Goal: Use online tool/utility: Utilize a website feature to perform a specific function

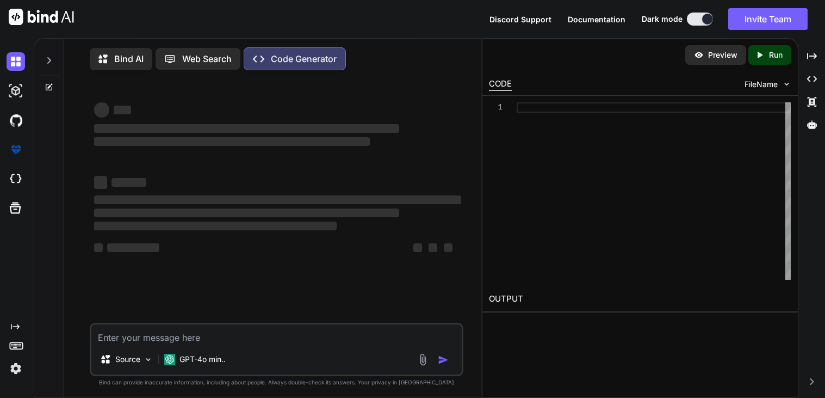
click at [115, 66] on div "Bind AI" at bounding box center [121, 59] width 63 height 22
click at [131, 55] on p "Bind AI" at bounding box center [128, 58] width 29 height 13
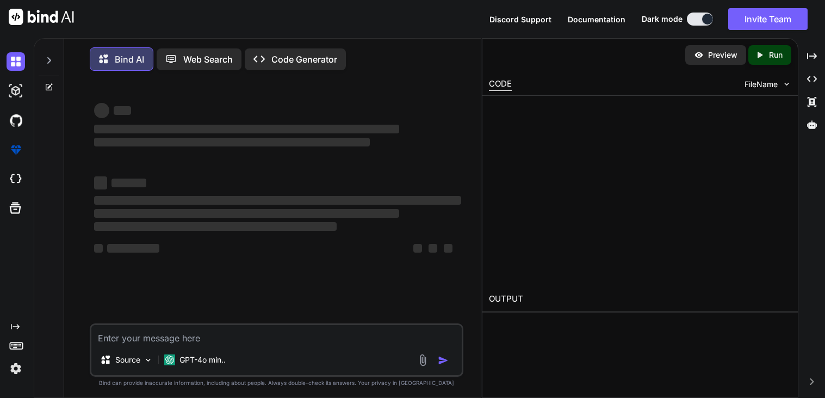
type textarea "x"
type textarea "w"
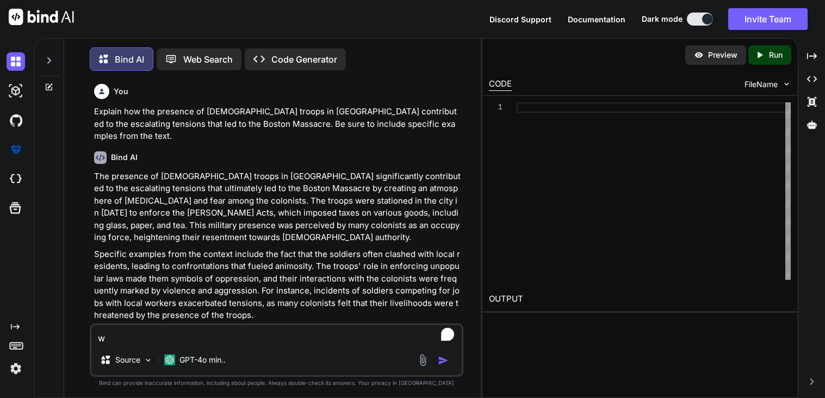
type textarea "x"
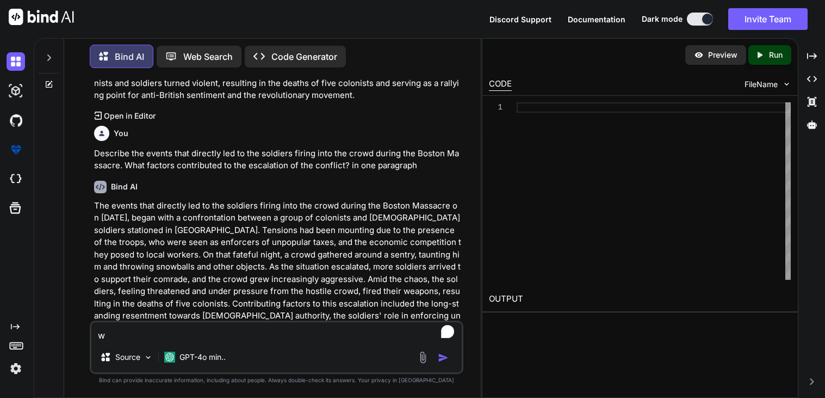
type textarea "wh"
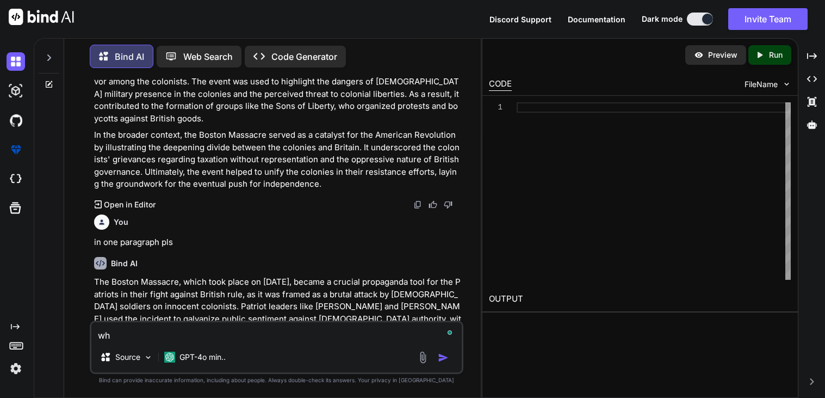
scroll to position [1122, 0]
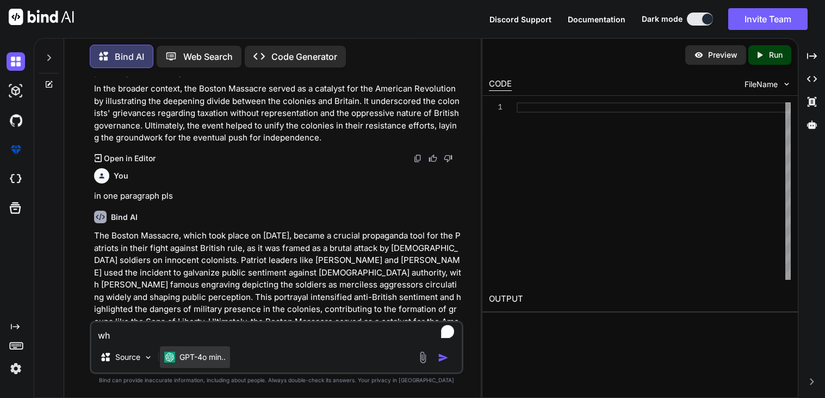
type textarea "x"
type textarea "w"
type textarea "x"
type textarea "wri"
type textarea "x"
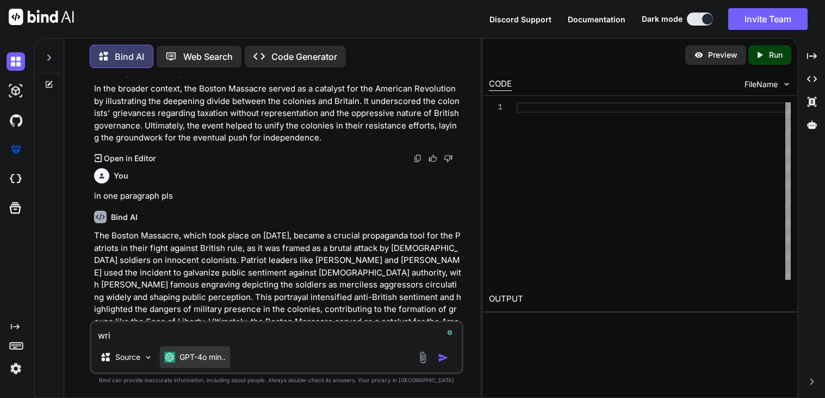
type textarea "writ"
type textarea "x"
type textarea "write"
type textarea "x"
type textarea "write"
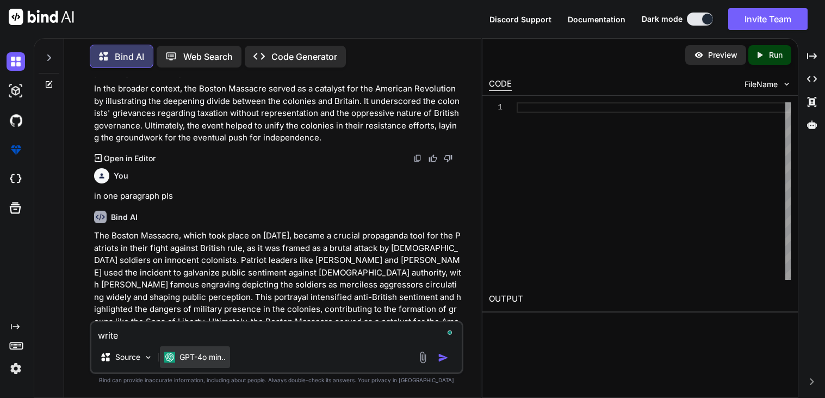
type textarea "x"
type textarea "write a"
type textarea "x"
type textarea "write a"
type textarea "x"
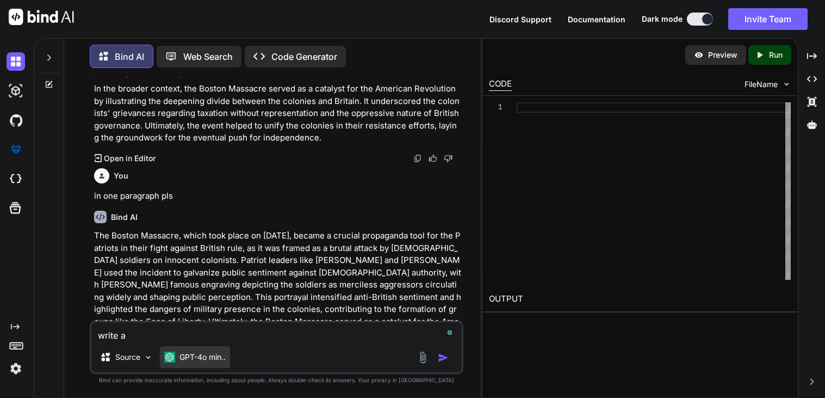
type textarea "write a c"
type textarea "x"
type textarea "write a"
type textarea "x"
type textarea "write a C"
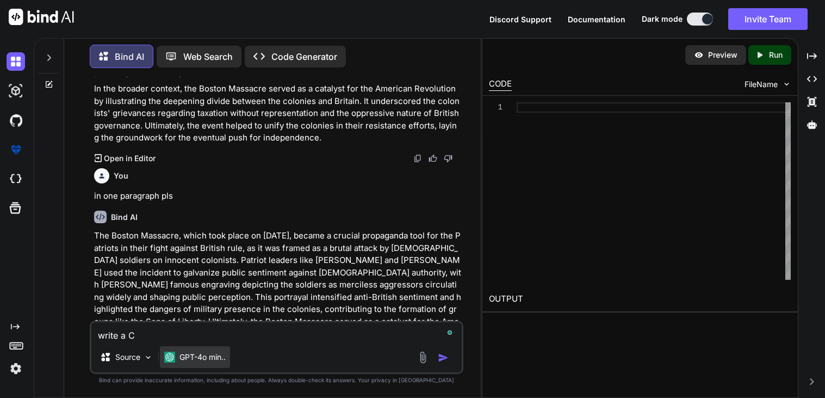
type textarea "x"
type textarea "write a CE"
type textarea "x"
type textarea "write a CER"
type textarea "x"
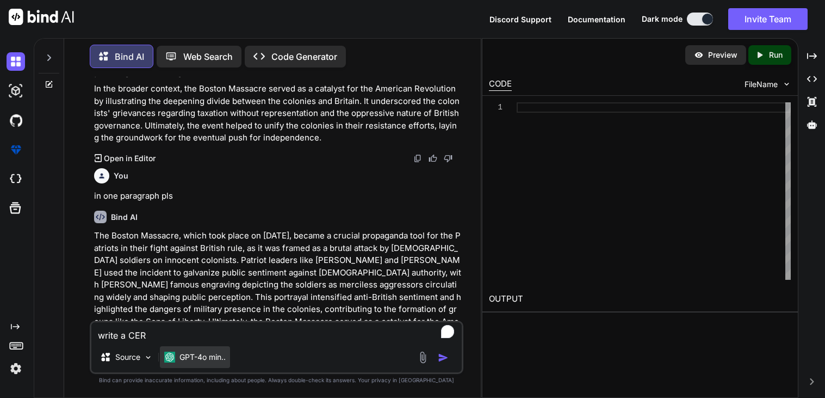
type textarea "write a CER"
type textarea "x"
type textarea "write a CER a"
type textarea "x"
type textarea "write a CER ab"
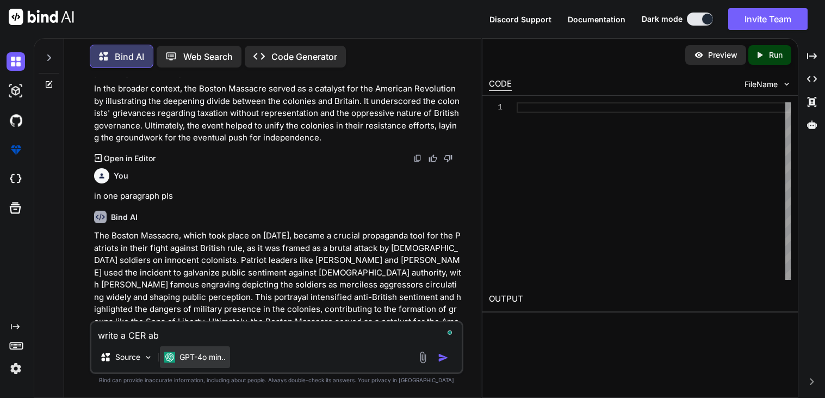
type textarea "x"
type textarea "write a CER abo"
type textarea "x"
type textarea "write a CER about"
type textarea "x"
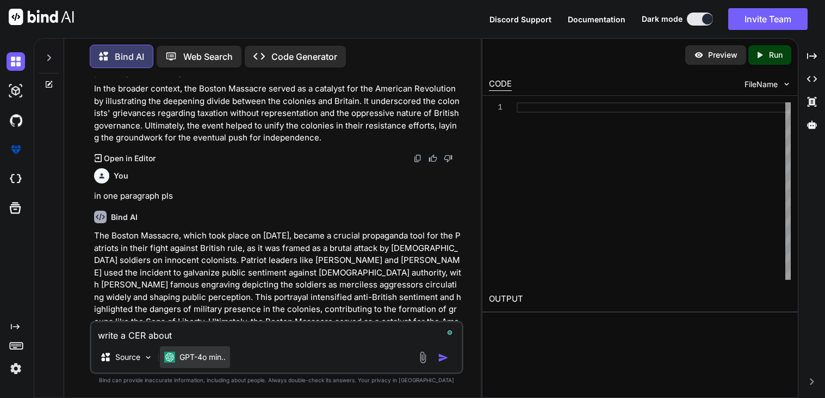
type textarea "write a CER about"
type textarea "x"
type textarea "write a CER about th"
type textarea "x"
type textarea "write a CER about this"
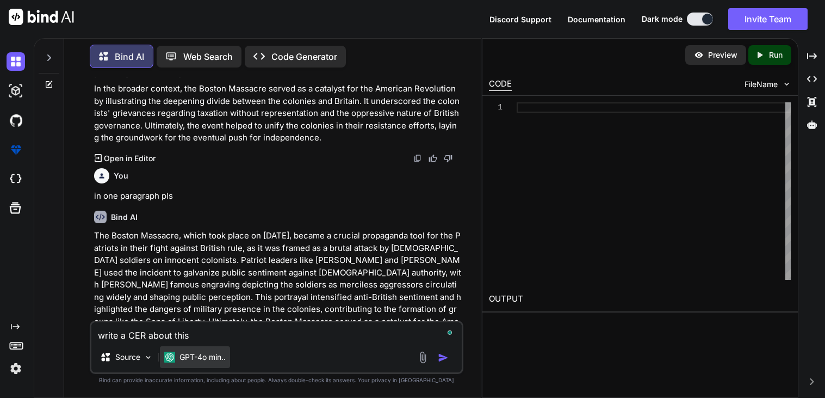
type textarea "x"
type textarea "write a CER about this"
type textarea "x"
type textarea "write a CER about this q"
type textarea "x"
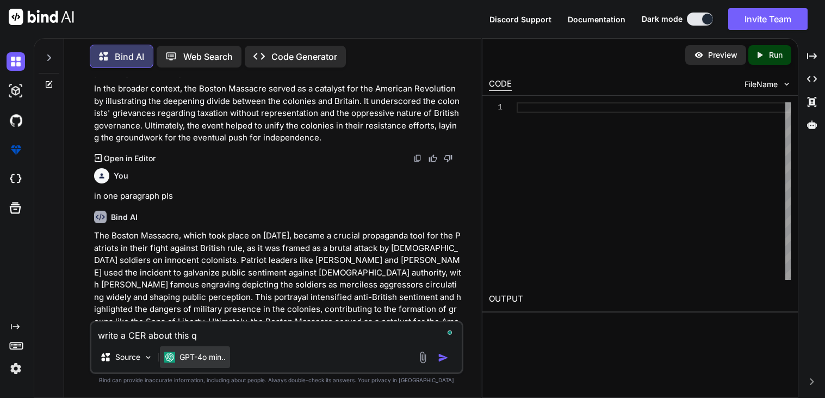
type textarea "write a CER about this qu"
type textarea "x"
type textarea "write a CER about this que"
type textarea "x"
type textarea "write a CER about this ques"
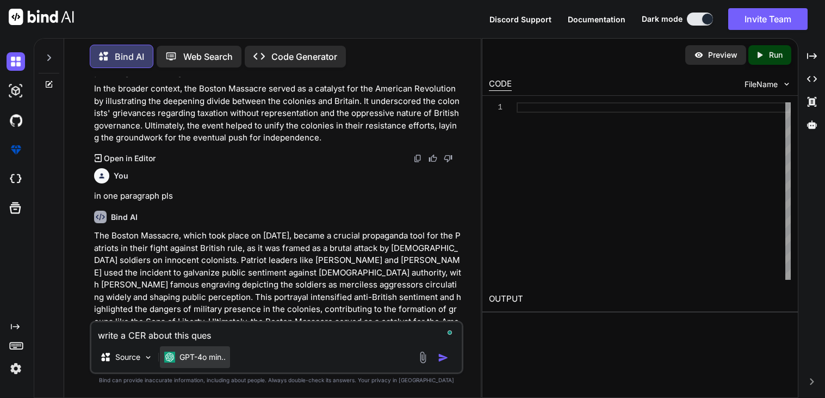
type textarea "x"
type textarea "write a CER about this quest"
type textarea "x"
type textarea "write a CER about this questi"
type textarea "x"
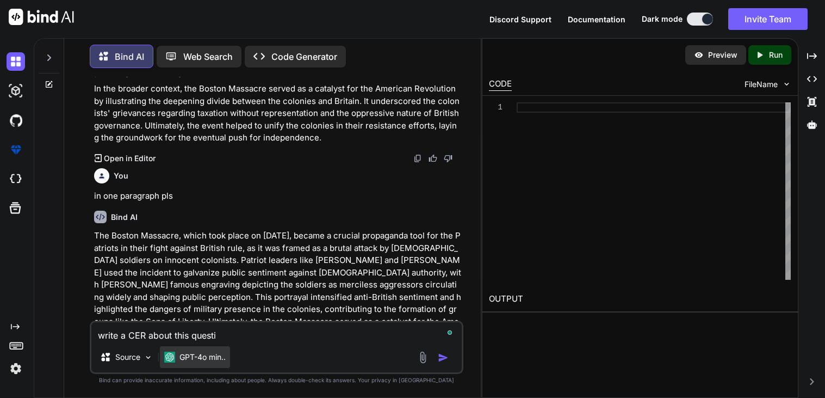
type textarea "write a CER about this questio"
type textarea "x"
type textarea "write a CER about this question"
type textarea "x"
type textarea "write a CER about this question"
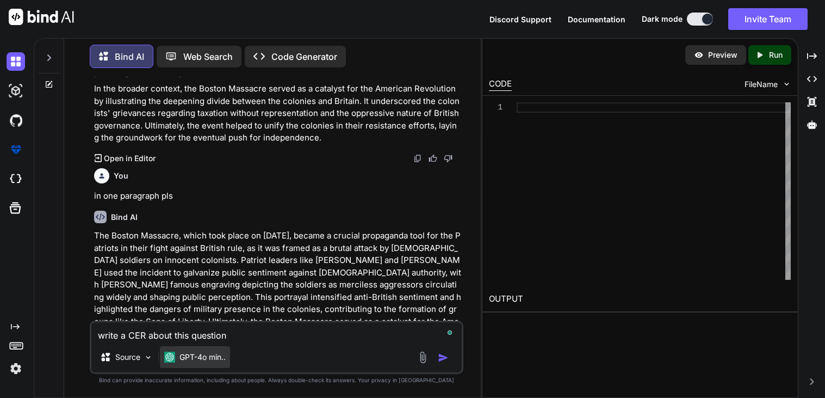
type textarea "x"
type textarea "write a CER about this question"
paste textarea "How do vegetables benefit one’s health?"
type textarea "x"
type textarea "write a CER about this question How do vegetables benefit one’s health?"
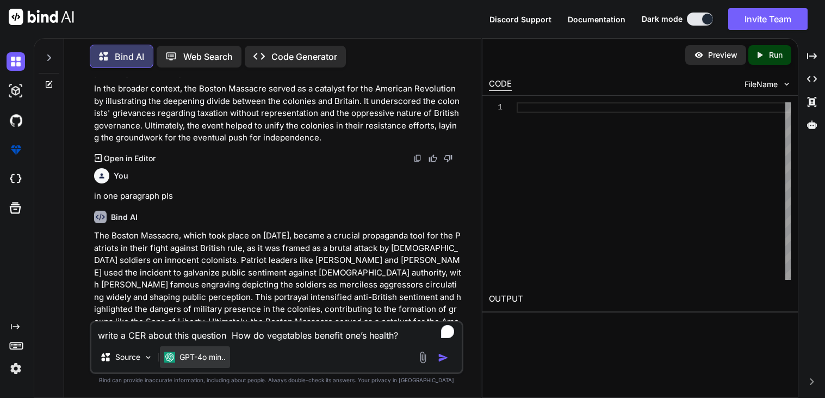
type textarea "x"
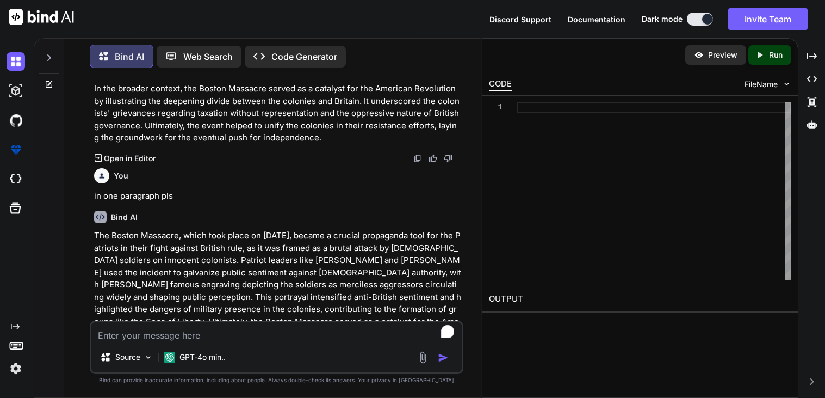
scroll to position [1237, 0]
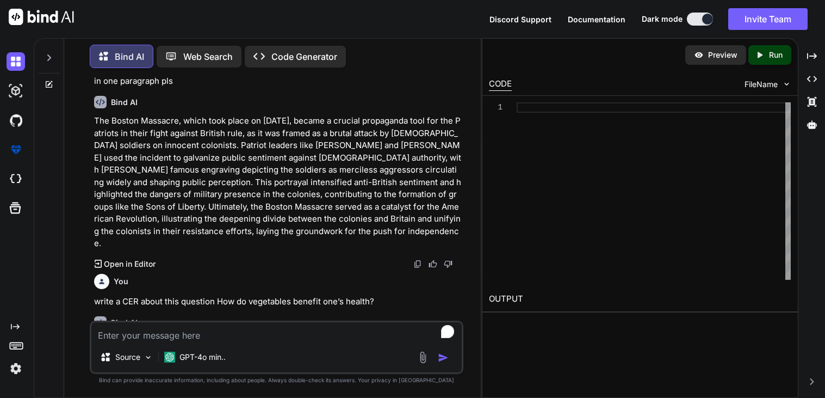
click at [691, 22] on button at bounding box center [700, 19] width 26 height 13
type textarea "x"
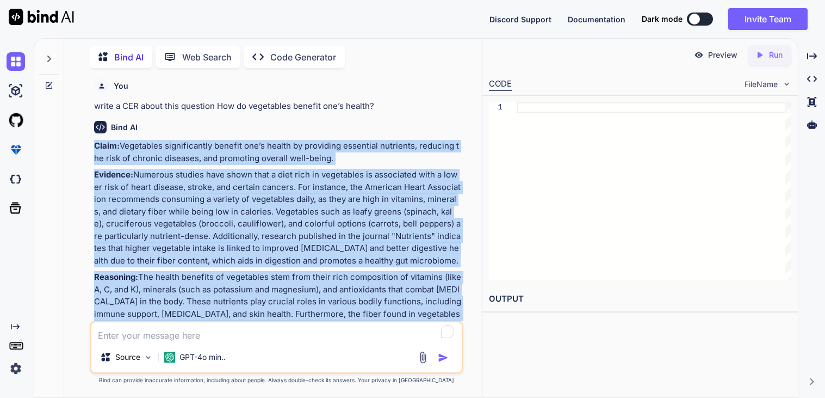
scroll to position [1449, 0]
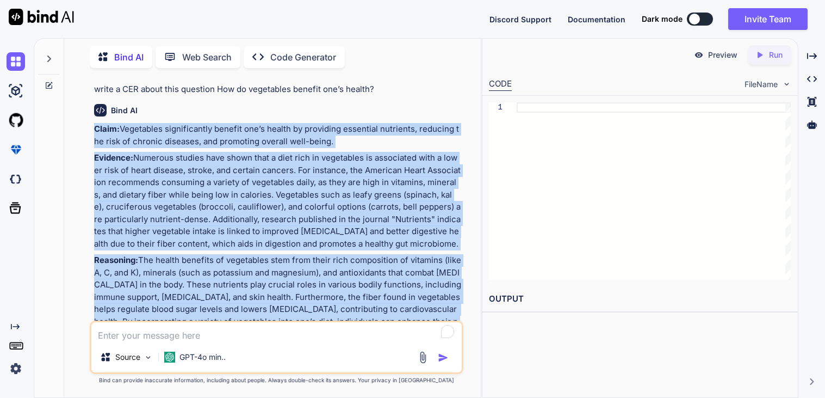
drag, startPoint x: 94, startPoint y: 178, endPoint x: 330, endPoint y: 295, distance: 263.9
click at [330, 295] on div "Claim: Vegetables significantly benefit one’s health by providing essential nut…" at bounding box center [277, 243] width 367 height 241
copy div "Claim: Vegetables significantly benefit one’s health by providing essential nut…"
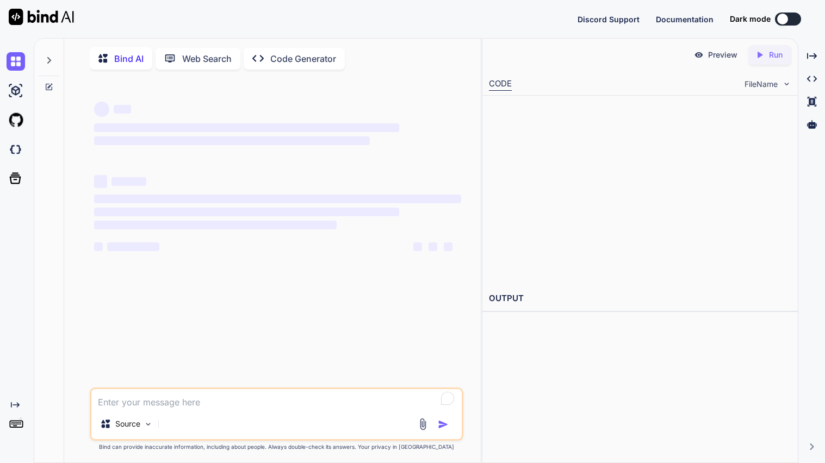
type textarea "x"
click at [125, 409] on textarea "To enrich screen reader interactions, please activate Accessibility in Grammarl…" at bounding box center [276, 399] width 370 height 20
type textarea "c"
type textarea "x"
type textarea "can"
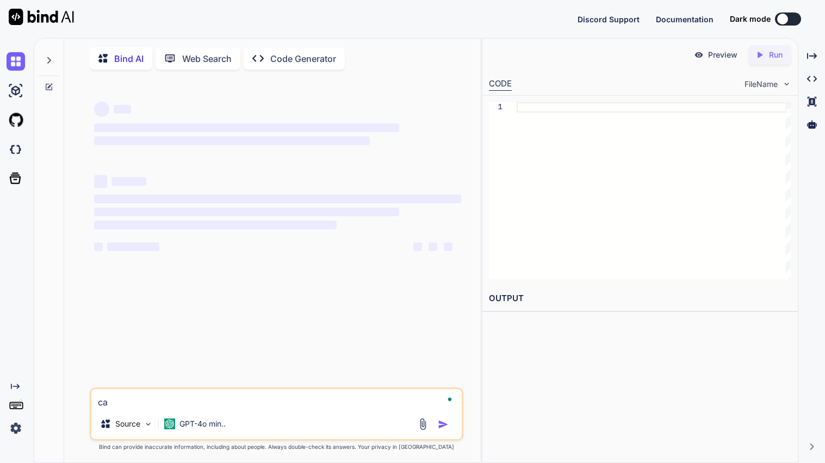
type textarea "x"
type textarea "can"
type textarea "x"
type textarea "can y"
type textarea "x"
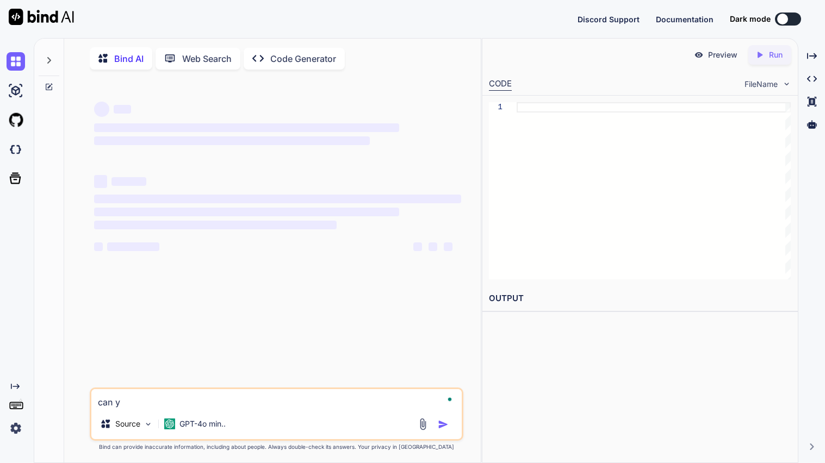
type textarea "can yo"
type textarea "x"
type textarea "can you"
type textarea "x"
type textarea "can you"
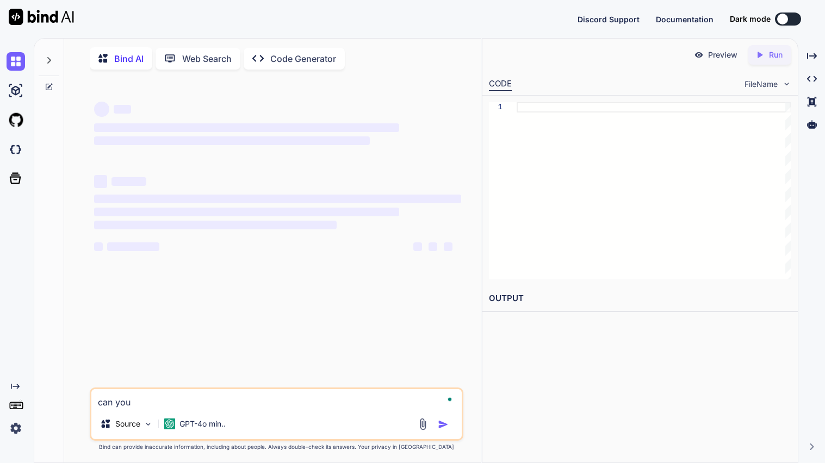
type textarea "x"
type textarea "can you m"
type textarea "x"
type textarea "can you ma"
type textarea "x"
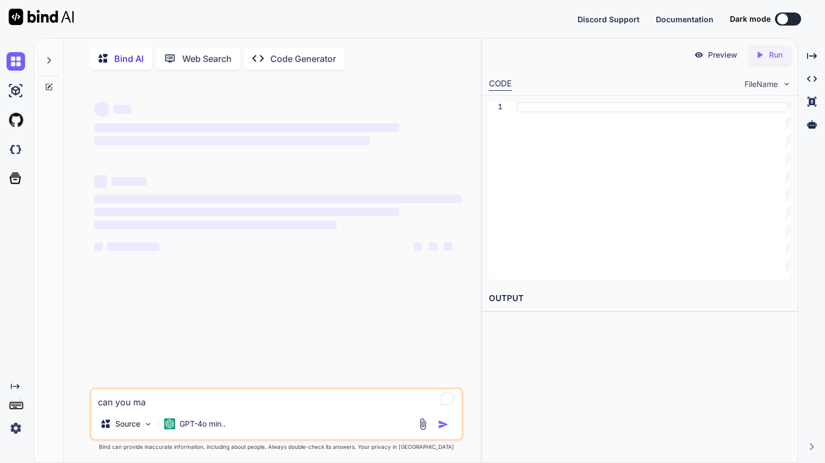
type textarea "can you mak"
type textarea "x"
type textarea "can you make"
type textarea "x"
type textarea "can you make th"
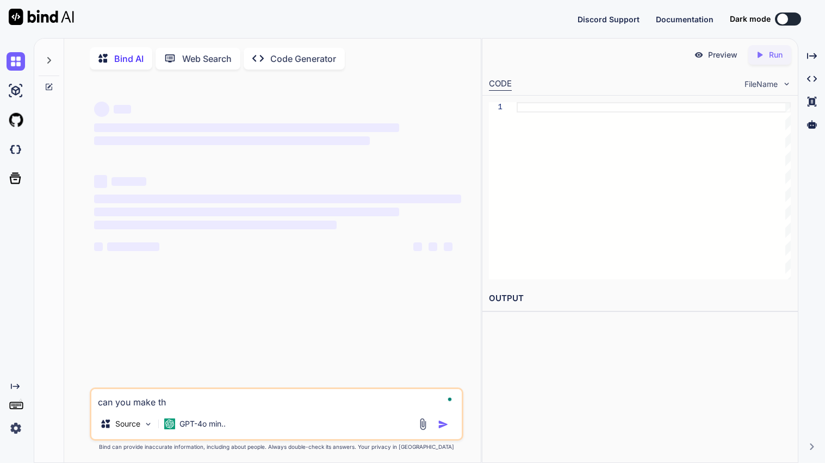
type textarea "x"
type textarea "can you make thi"
type textarea "x"
type textarea "can you make this"
type textarea "x"
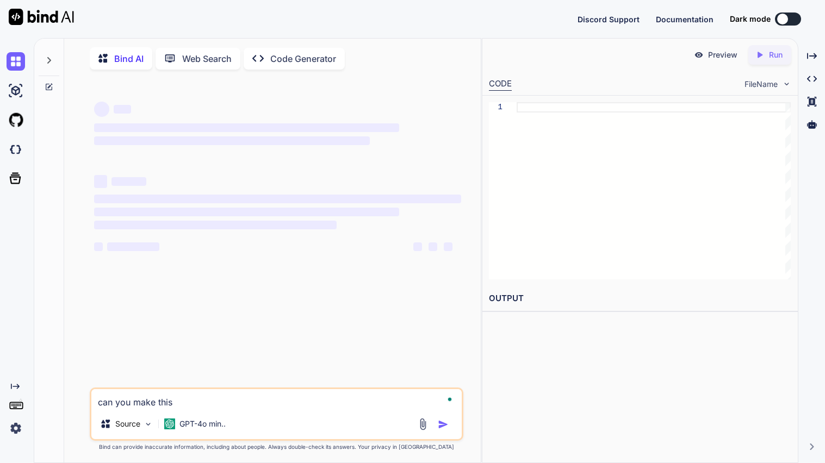
type textarea "can you make this"
type textarea "x"
type textarea "can you make this b"
type textarea "x"
type textarea "can you make this be"
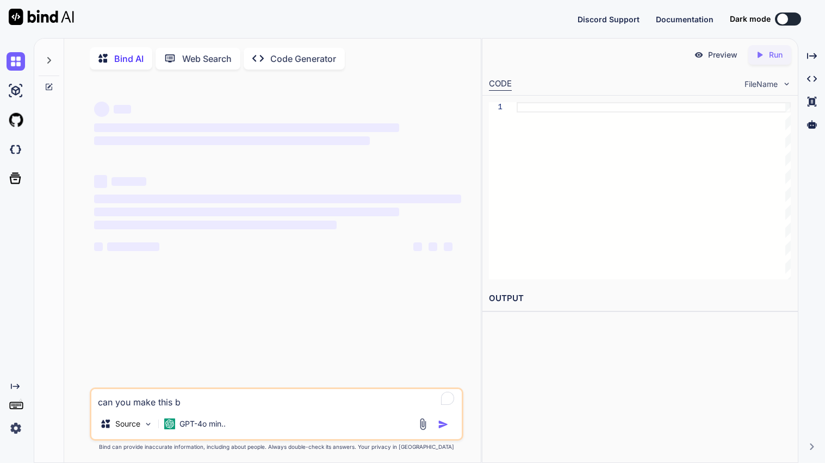
type textarea "x"
type textarea "can you make this bet"
type textarea "x"
type textarea "can you make this bett"
type textarea "x"
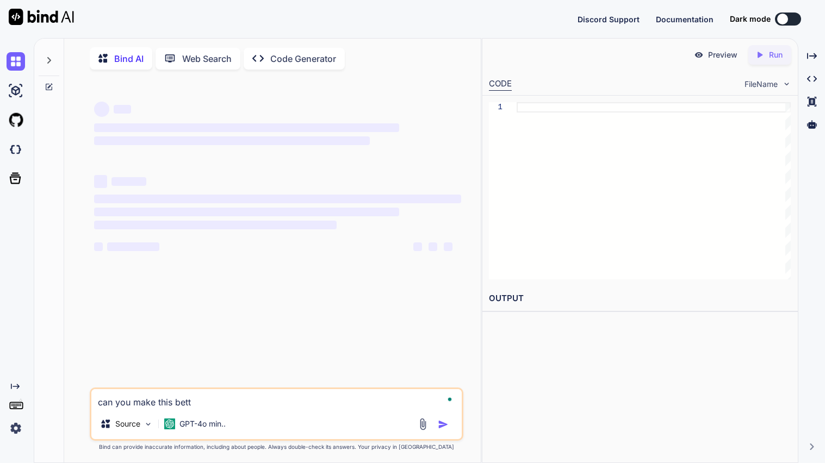
type textarea "can you make this bette"
type textarea "x"
type textarea "can you make this better"
type textarea "x"
type textarea "can you make this better"
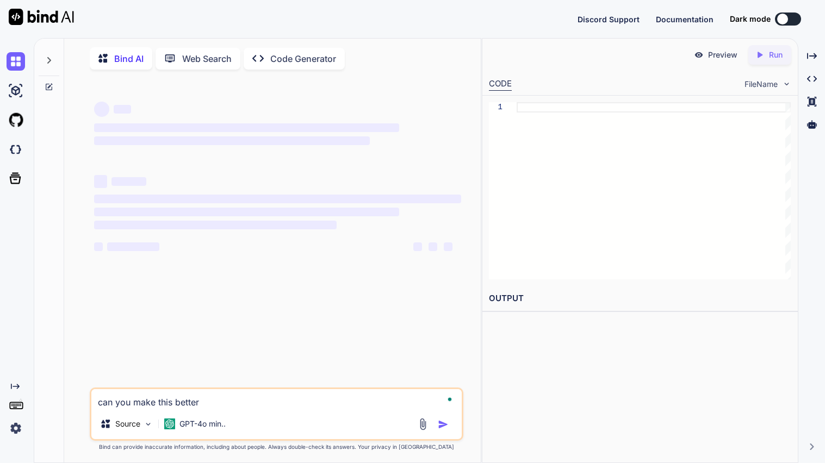
type textarea "x"
type textarea "can you make this better"
type textarea "x"
paste textarea "Claim:Vegetables Can significantly benefit one’s health wich can provide essent…"
type textarea "can you make this better Claim:Vegetables Can significantly benefit one’s healt…"
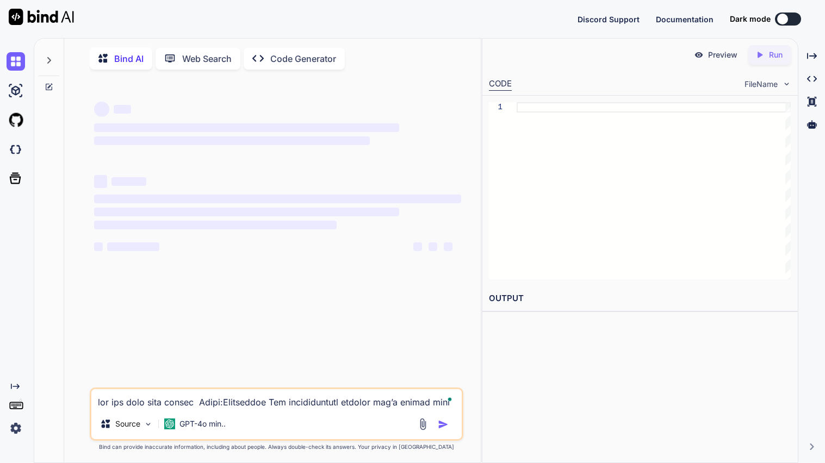
type textarea "x"
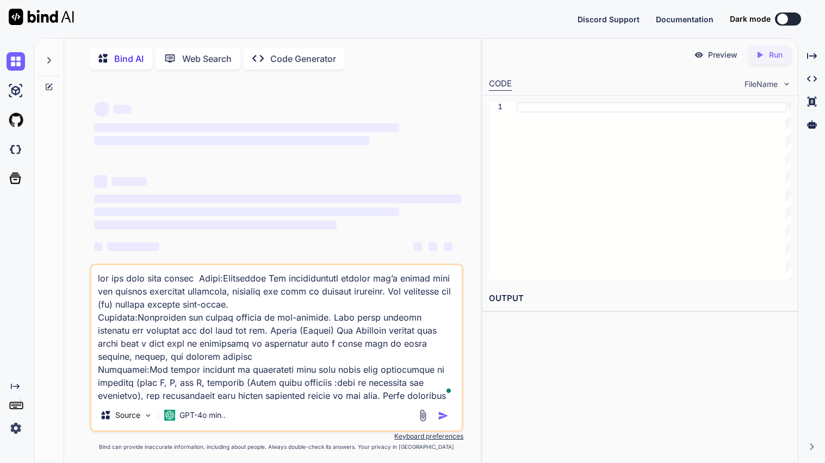
click at [202, 284] on textarea "To enrich screen reader interactions, please activate Accessibility in Grammarl…" at bounding box center [276, 332] width 370 height 135
type textarea "can you make this better Claim:Vegetables Can significantly benefit one’s healt…"
type textarea "x"
type textarea "can you make this better Claim:Vegetables Can significantly benefit one’s healt…"
type textarea "x"
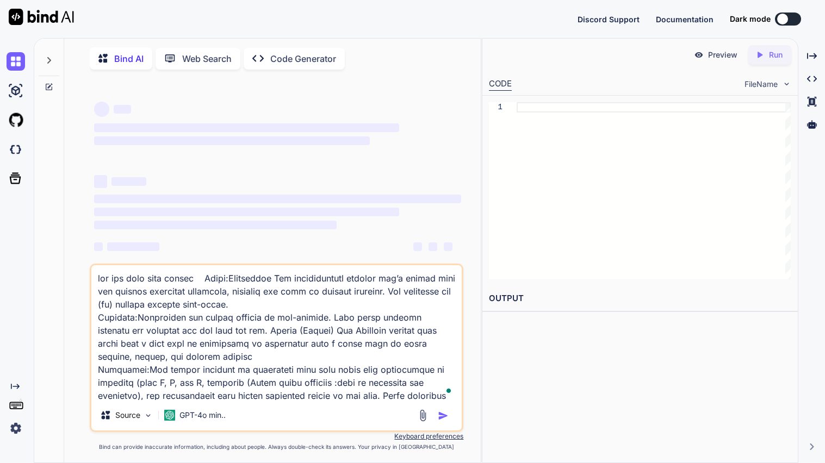
type textarea "can you make this better Claim:Vegetables Can significantly benefit one’s healt…"
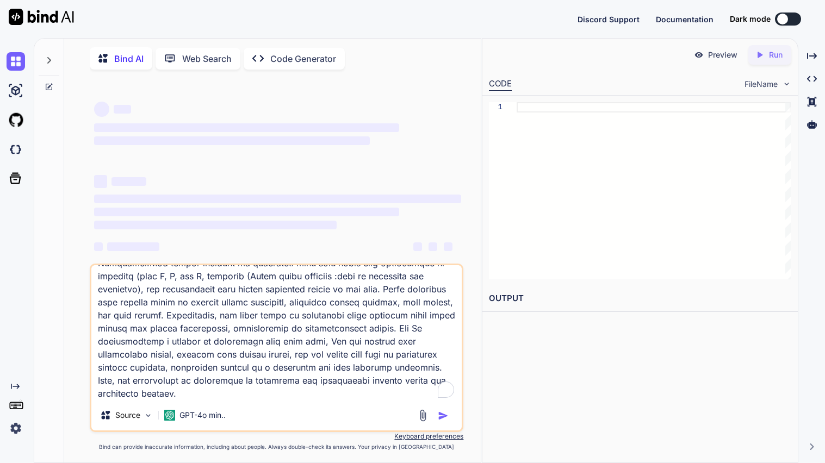
click at [161, 388] on textarea "To enrich screen reader interactions, please activate Accessibility in Grammarl…" at bounding box center [276, 332] width 370 height 135
click at [268, 327] on textarea "To enrich screen reader interactions, please activate Accessibility in Grammarl…" at bounding box center [276, 332] width 370 height 135
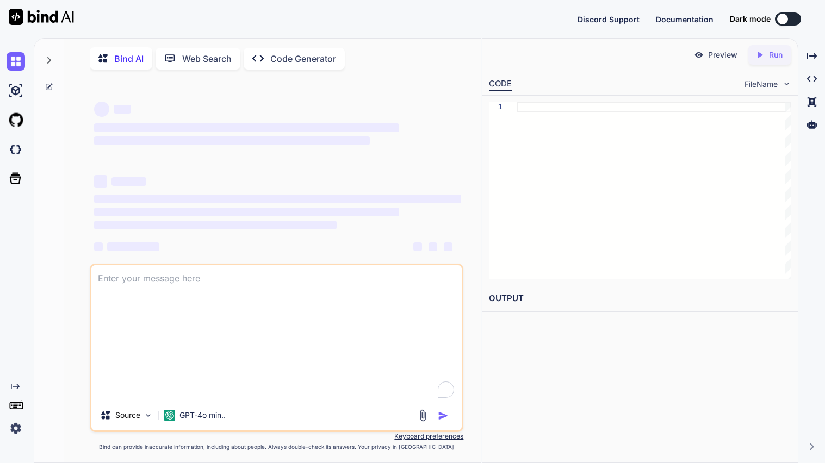
type textarea "x"
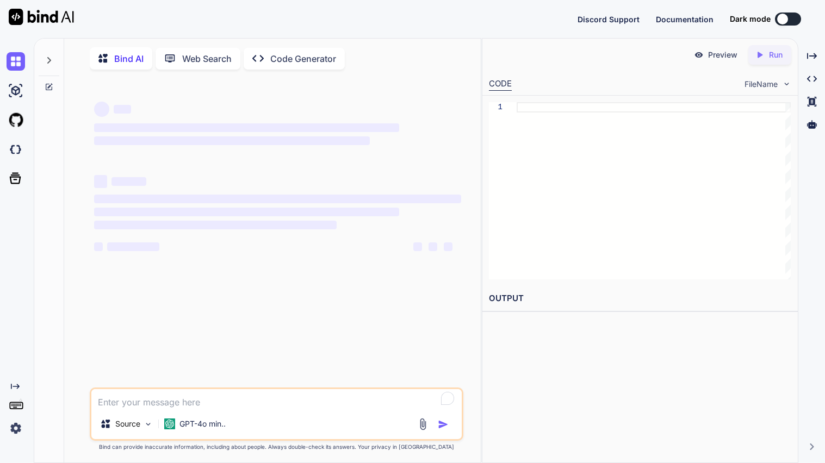
scroll to position [0, 0]
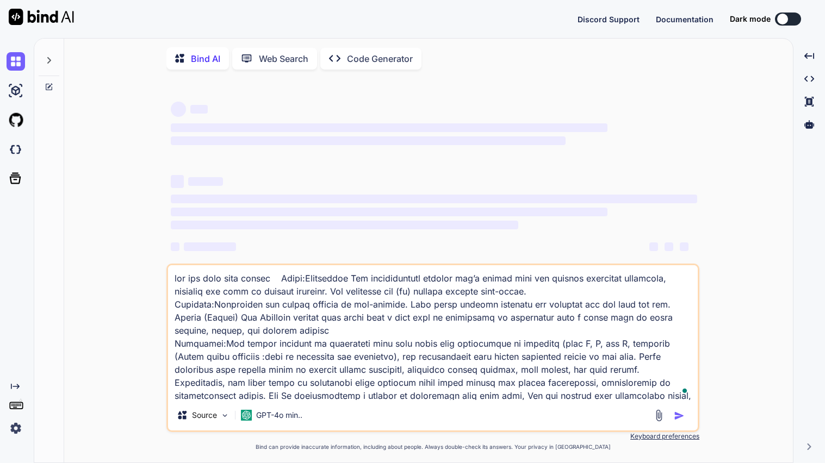
type textarea "x"
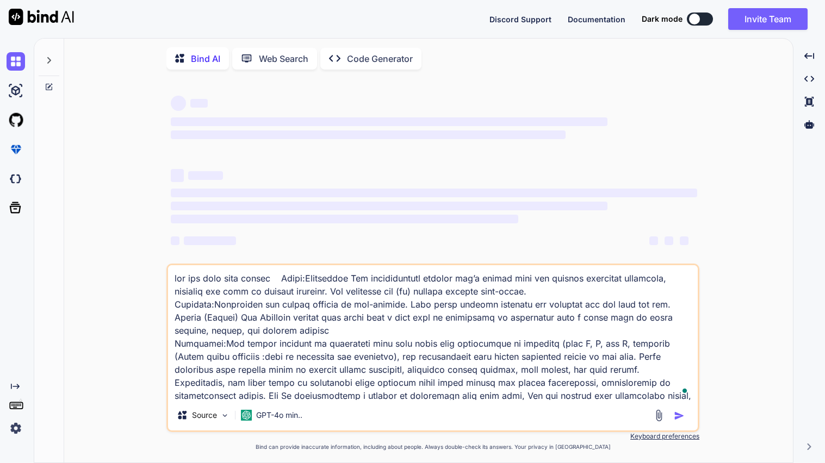
scroll to position [41, 0]
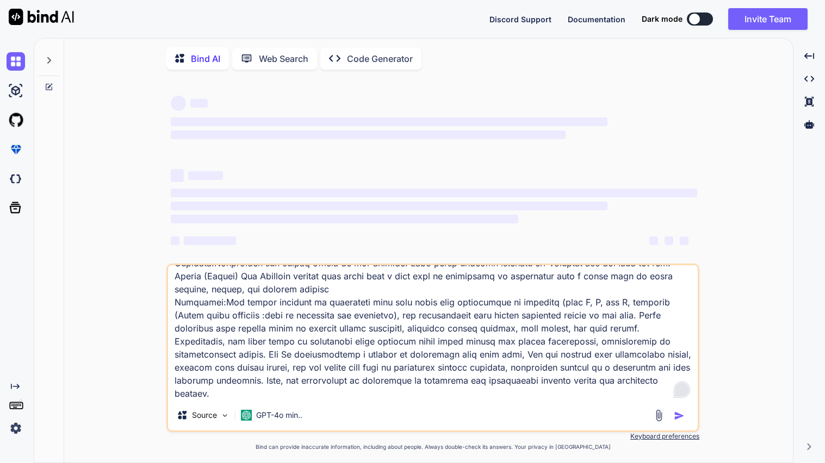
click at [679, 396] on div "Open Grammarly." at bounding box center [682, 390] width 12 height 12
click at [680, 393] on icon "Open Grammarly. 0 Suggestions." at bounding box center [682, 393] width 12 height 12
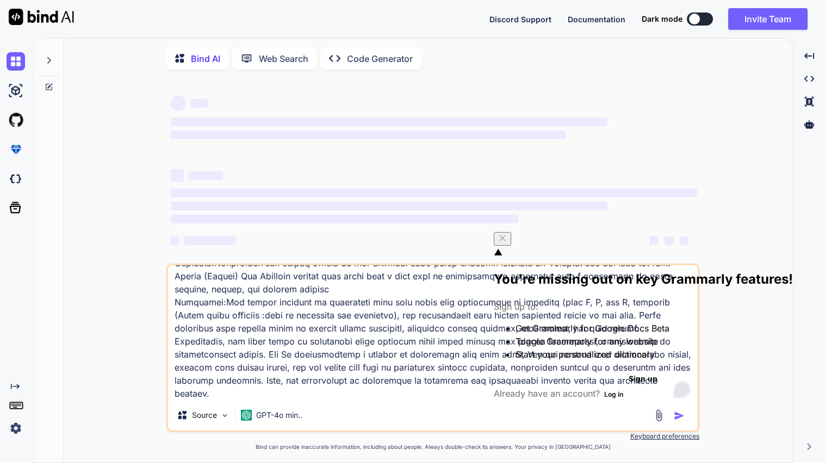
click at [613, 388] on button "Log in" at bounding box center [614, 394] width 28 height 13
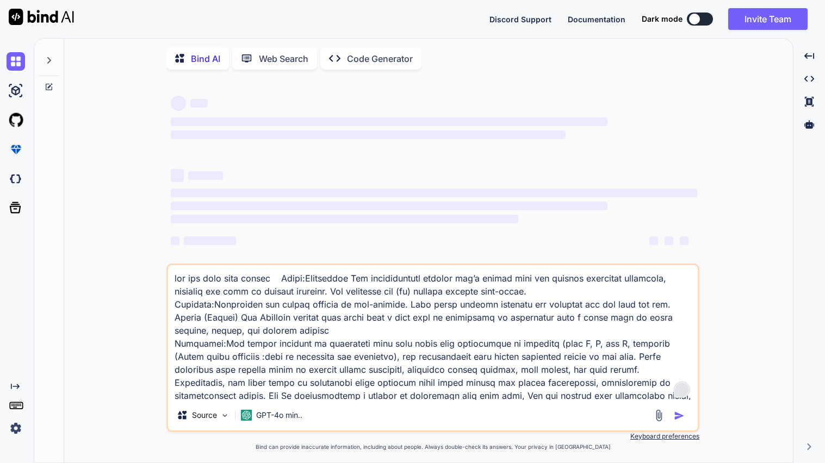
scroll to position [1, 0]
click at [310, 278] on textarea "To enrich screen reader interactions, please activate Accessibility in Grammarl…" at bounding box center [433, 332] width 530 height 135
type textarea "lor ips dolo sita consec Adipi: Elitseddoe Tem incididuntutl etdolor mag’a enim…"
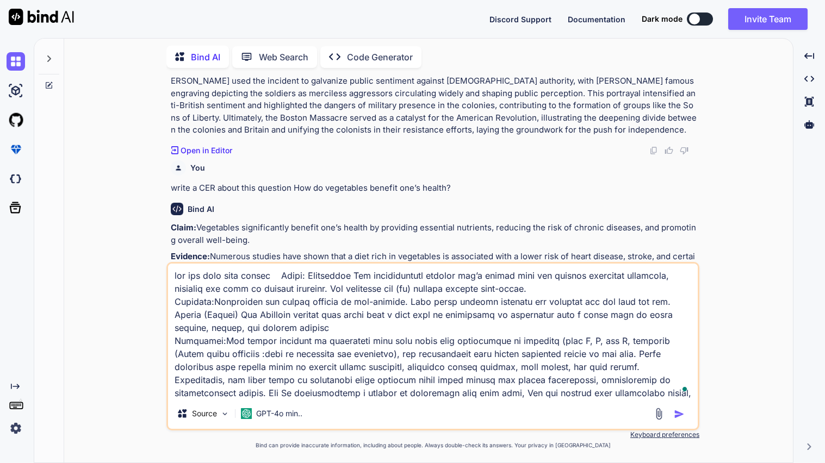
scroll to position [924, 0]
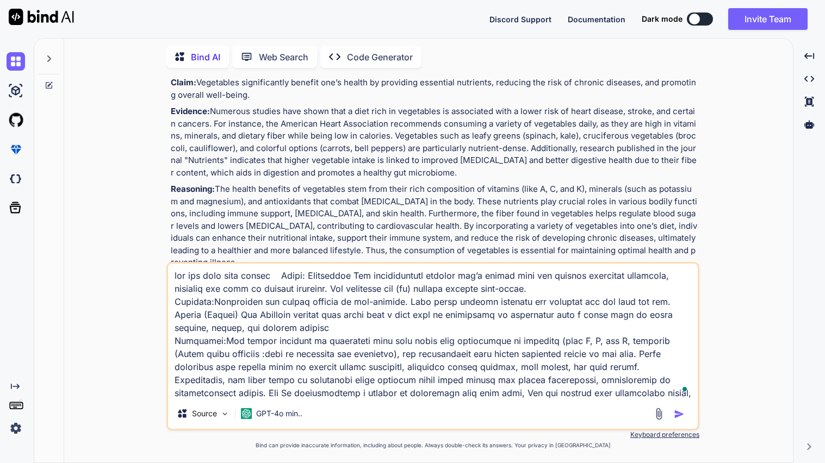
click at [678, 417] on img "button" at bounding box center [679, 414] width 11 height 11
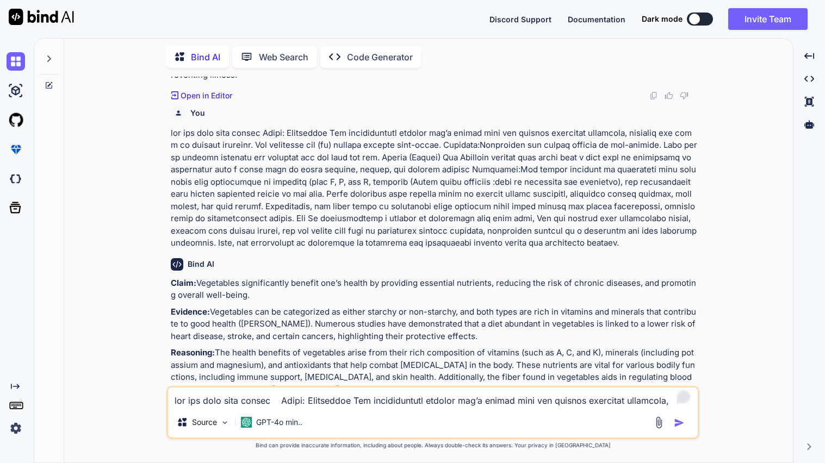
scroll to position [1150, 0]
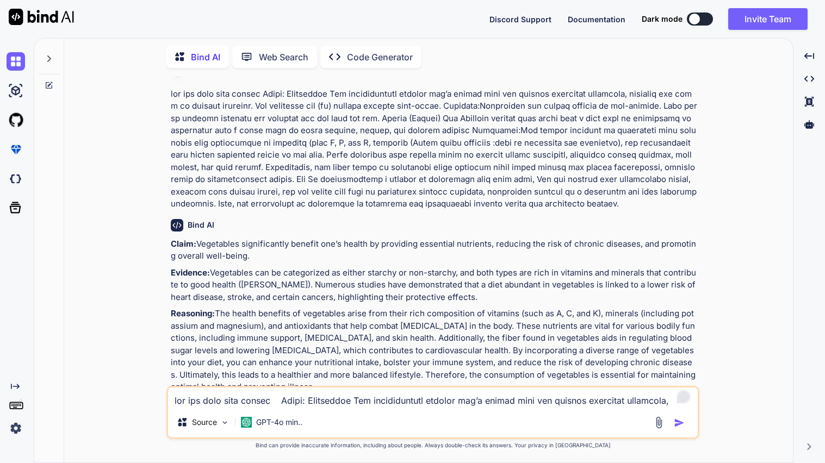
click at [264, 404] on textarea "To enrich screen reader interactions, please activate Accessibility in Grammarl…" at bounding box center [433, 398] width 530 height 20
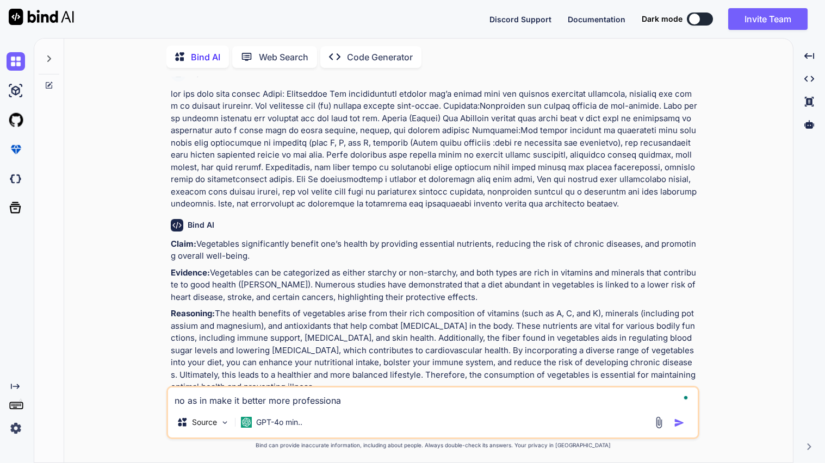
type textarea "no as in make it better more professional"
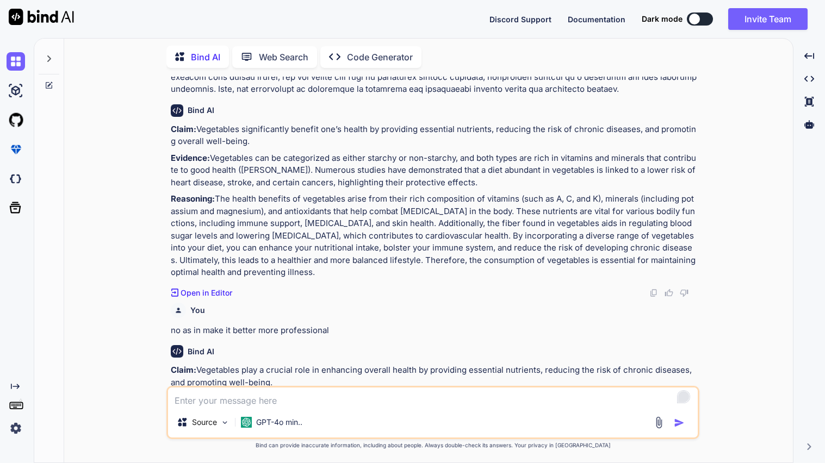
scroll to position [1391, 0]
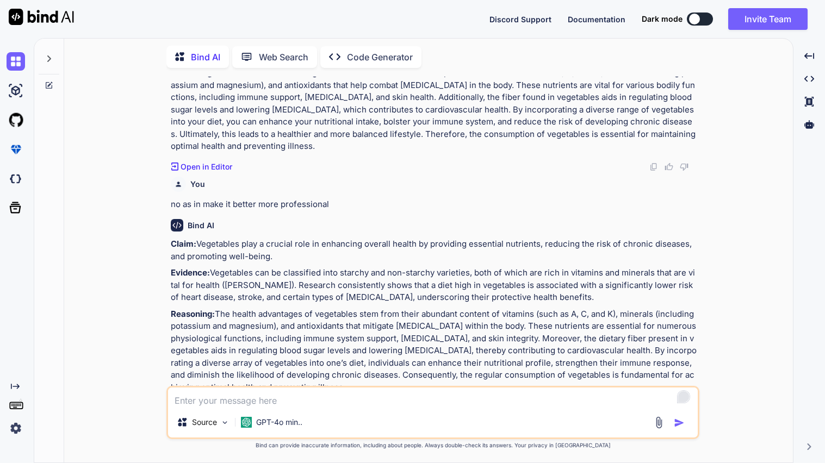
click at [171, 219] on div "You in one paragraph Bind AI The presence of [DEMOGRAPHIC_DATA] troops in [GEOG…" at bounding box center [434, 231] width 531 height 309
click at [252, 393] on textarea "To enrich screen reader interactions, please activate Accessibility in Grammarl…" at bounding box center [433, 398] width 530 height 20
type textarea "expand on this add to it"
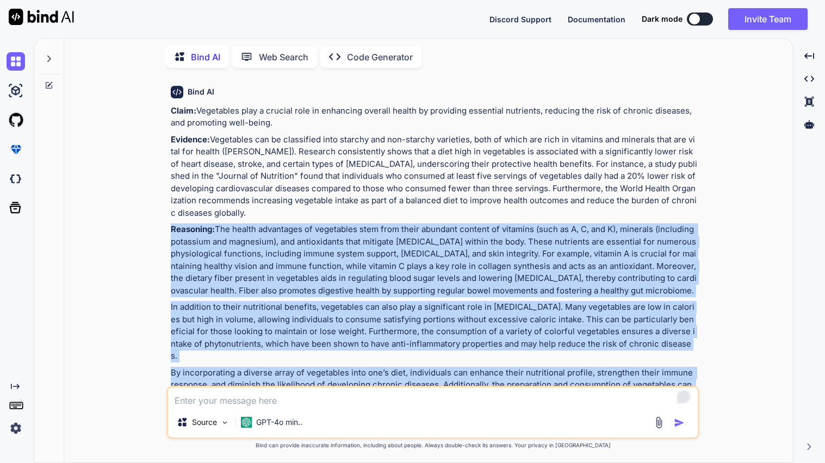
scroll to position [1775, 0]
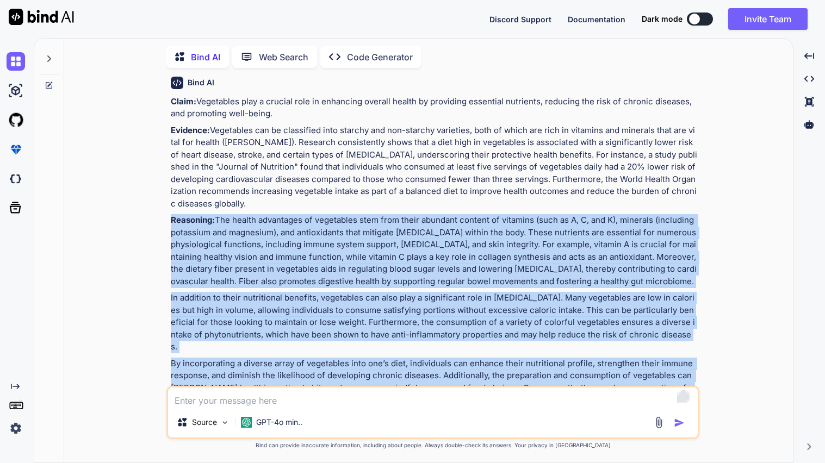
drag, startPoint x: 169, startPoint y: 193, endPoint x: 683, endPoint y: 363, distance: 541.1
click at [683, 363] on div "You in one paragraph Bind AI The presence of [DEMOGRAPHIC_DATA] troops in [GEOG…" at bounding box center [434, 231] width 531 height 309
copy div "Reasoning: The health advantages of vegetables stem from their abundant content…"
